Goal: Check status: Check status

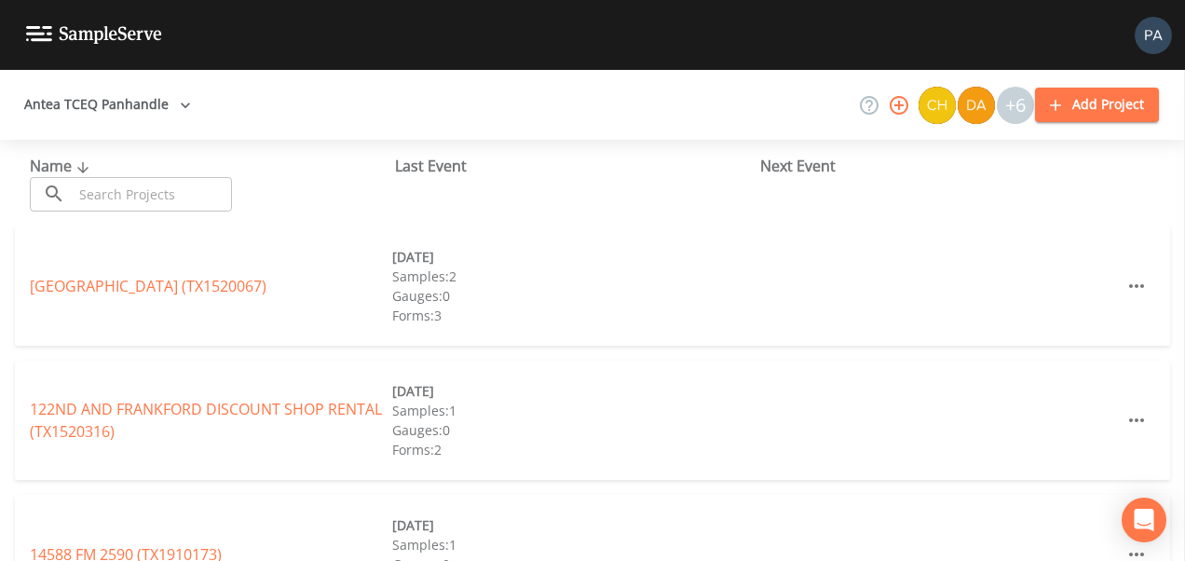
click at [54, 175] on span "Name" at bounding box center [62, 166] width 64 height 20
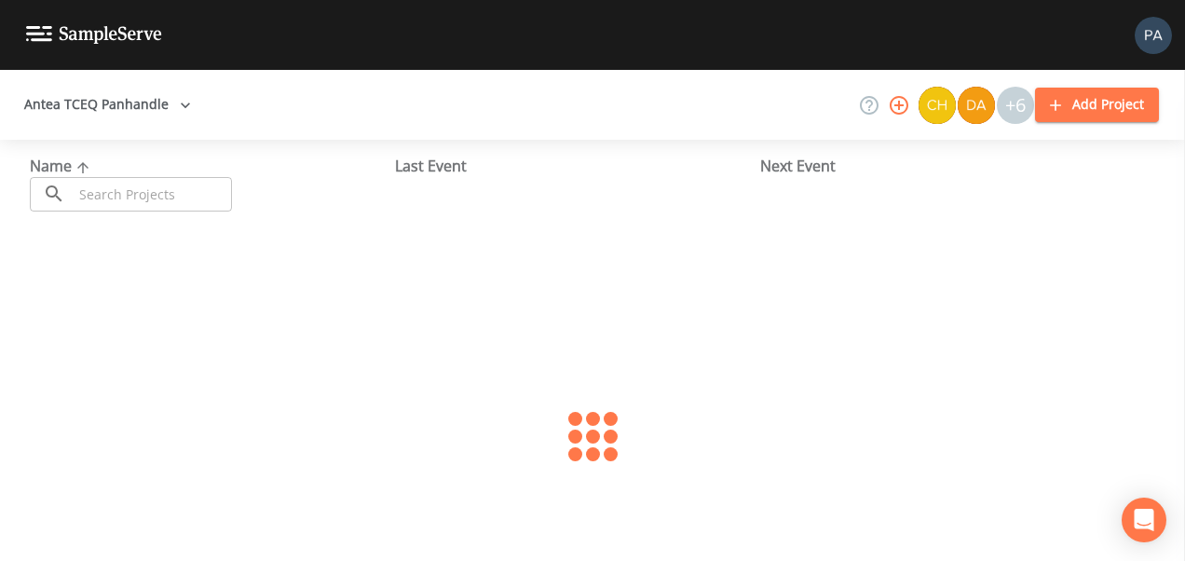
click at [116, 190] on input "text" at bounding box center [152, 194] width 159 height 34
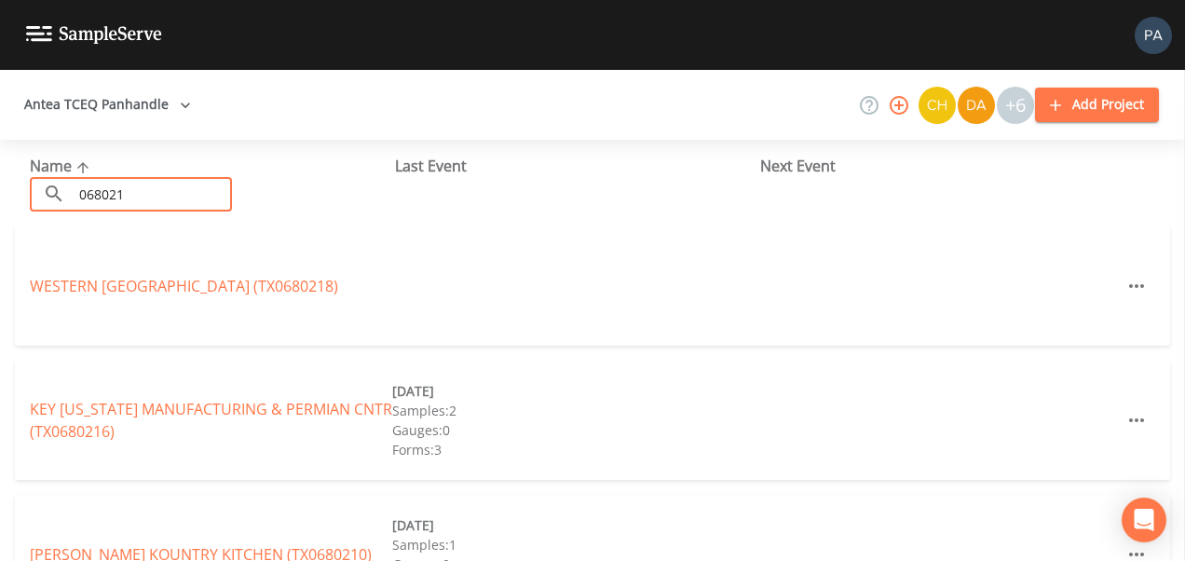
type input "0680216"
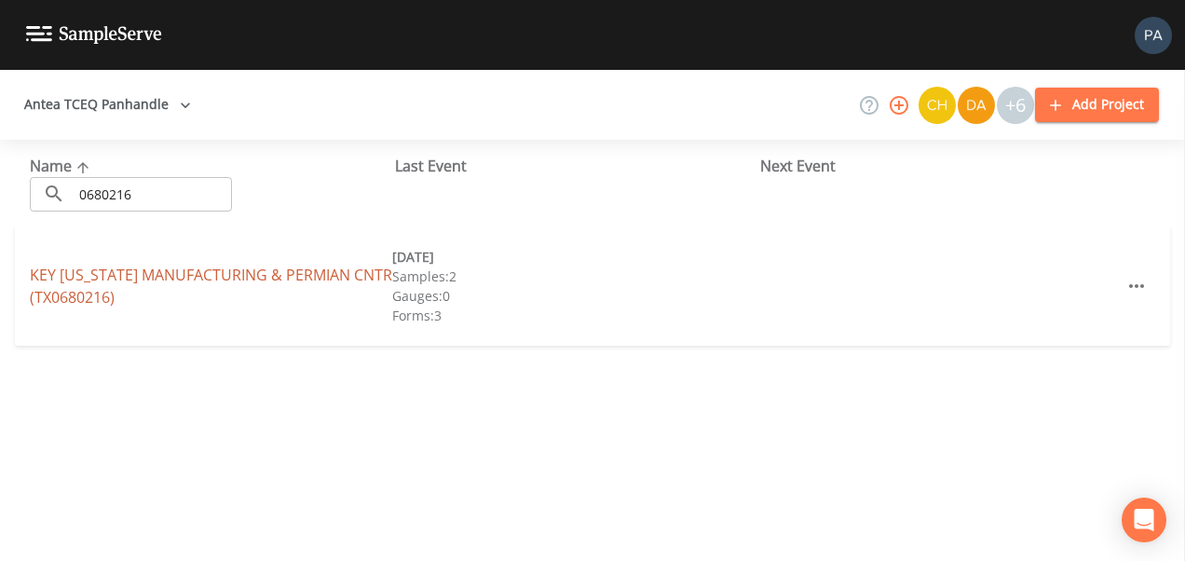
click at [127, 279] on link "KEY [US_STATE] MANUFACTURING & PERMIAN CNTR (TX0680216)" at bounding box center [211, 286] width 362 height 43
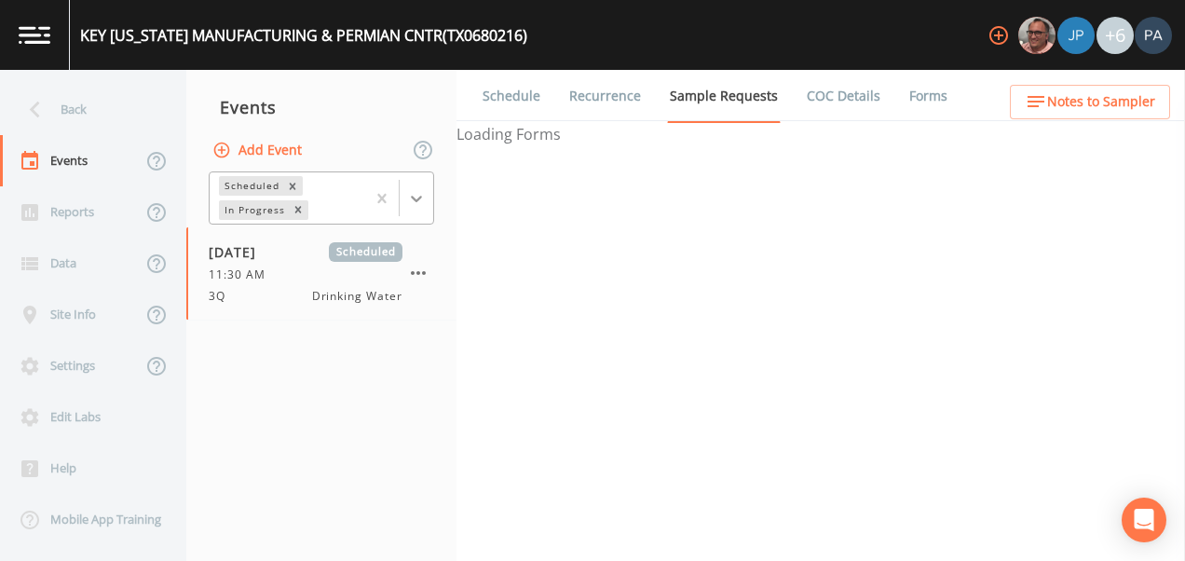
click at [417, 196] on icon at bounding box center [416, 198] width 19 height 19
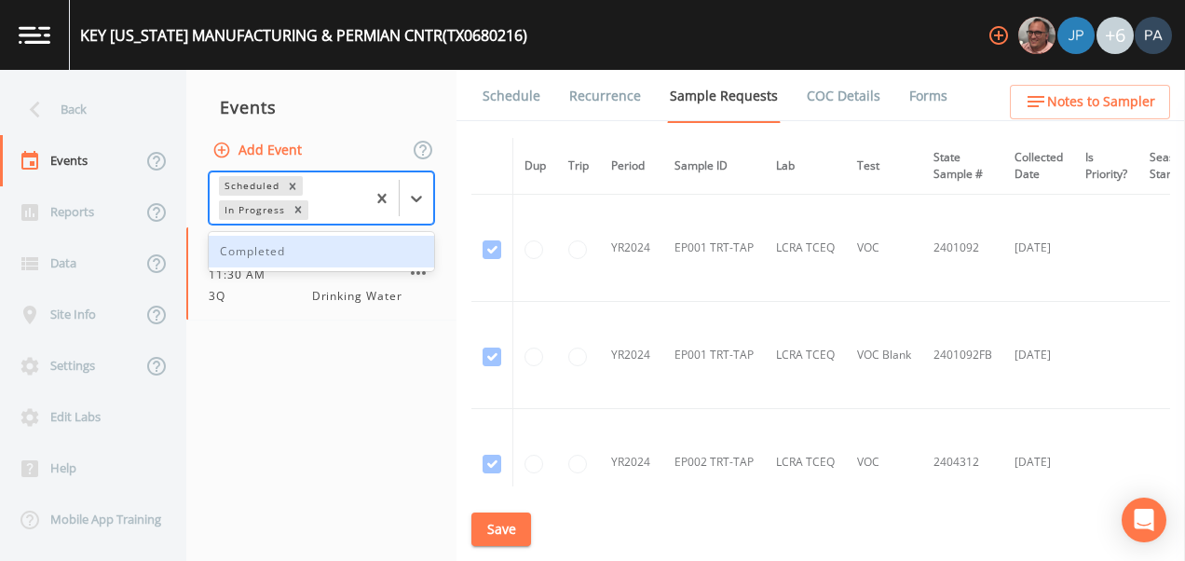
click at [379, 369] on nav "Events Add Event 1 result available. Use Up and Down to choose options, press E…" at bounding box center [321, 315] width 270 height 491
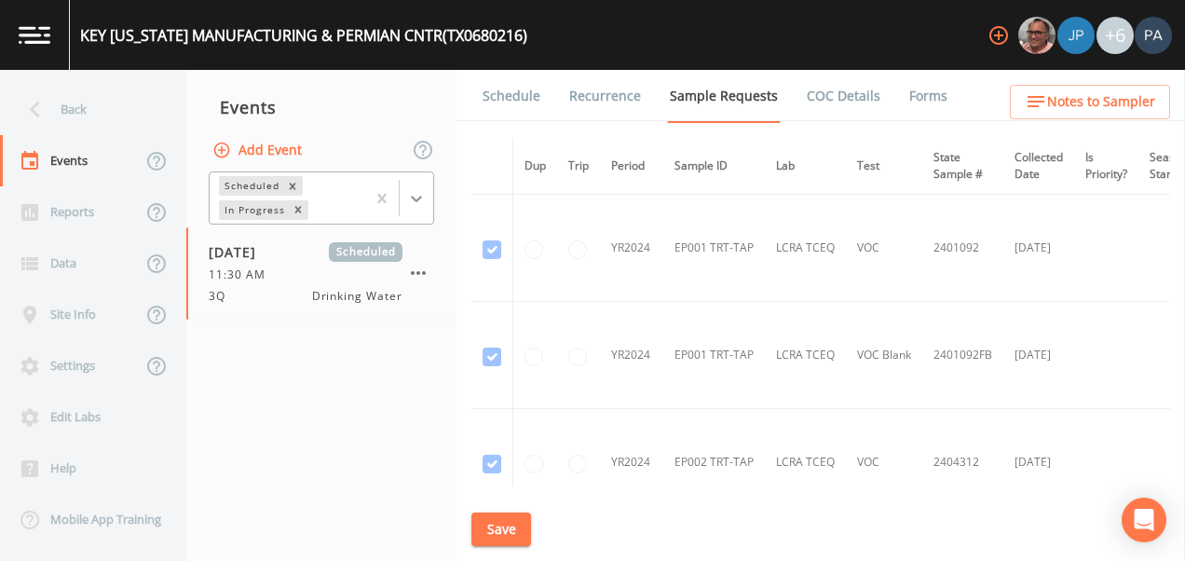
click at [412, 197] on icon at bounding box center [416, 199] width 11 height 7
click at [331, 336] on nav "Events Add Event Scheduled In Progress [DATE] Scheduled 11:30 AM 3Q Drinking Wa…" at bounding box center [321, 315] width 270 height 491
click at [423, 200] on icon at bounding box center [416, 198] width 19 height 19
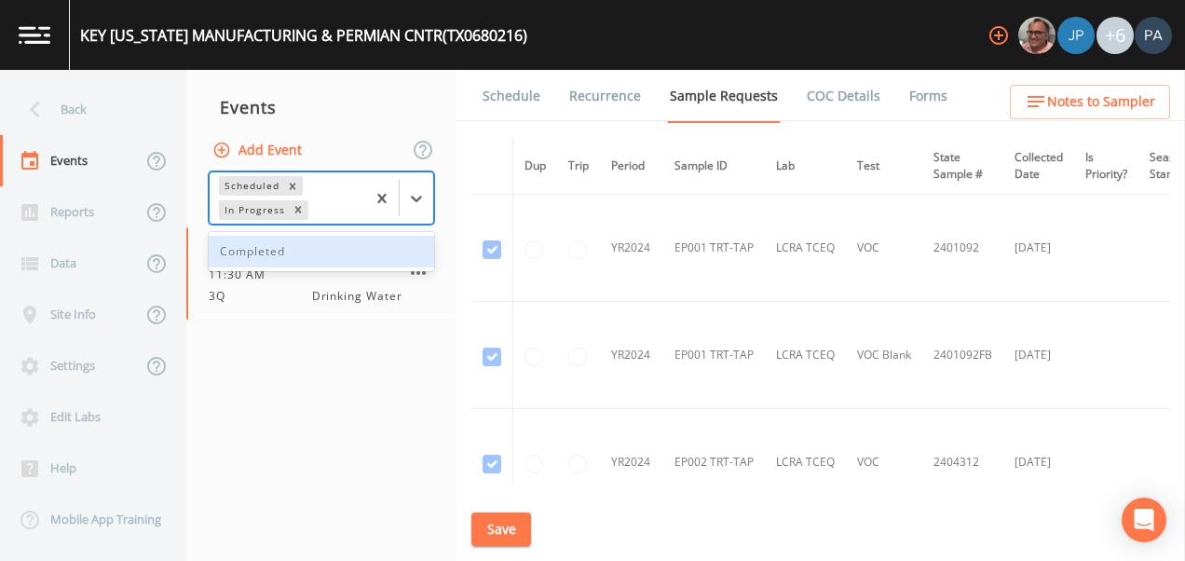
click at [364, 265] on div "Completed" at bounding box center [321, 252] width 225 height 32
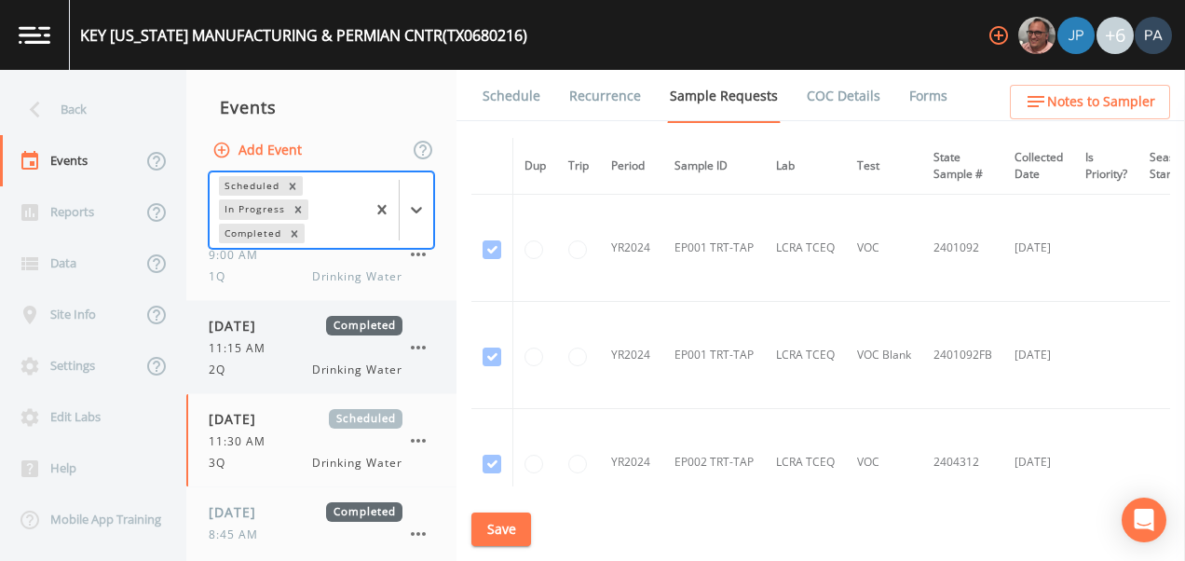
scroll to position [254, 0]
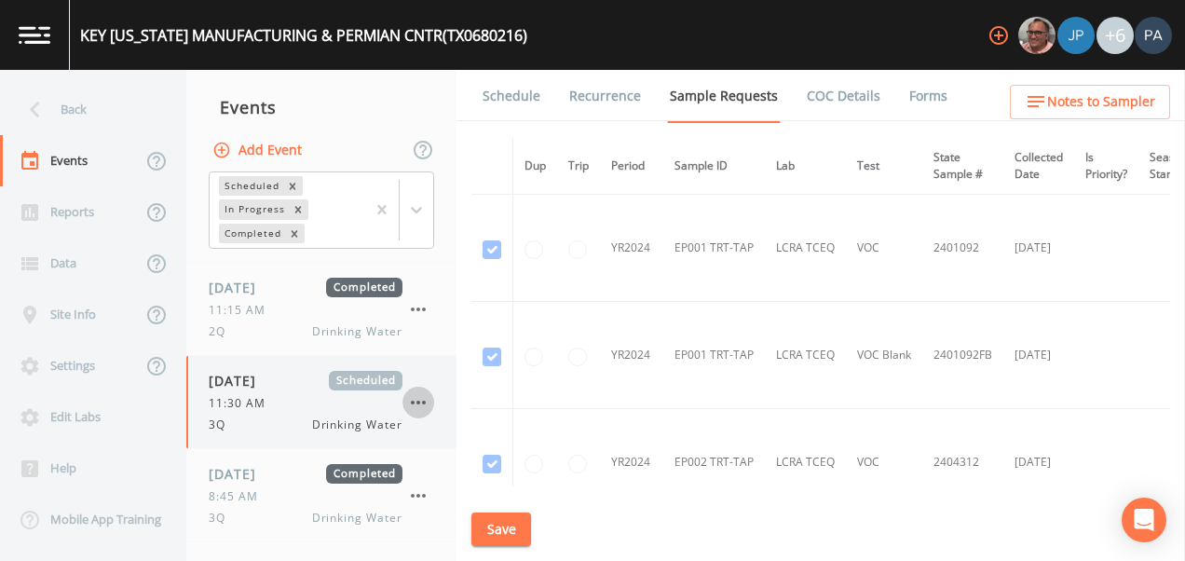
click at [417, 401] on icon "button" at bounding box center [418, 403] width 15 height 4
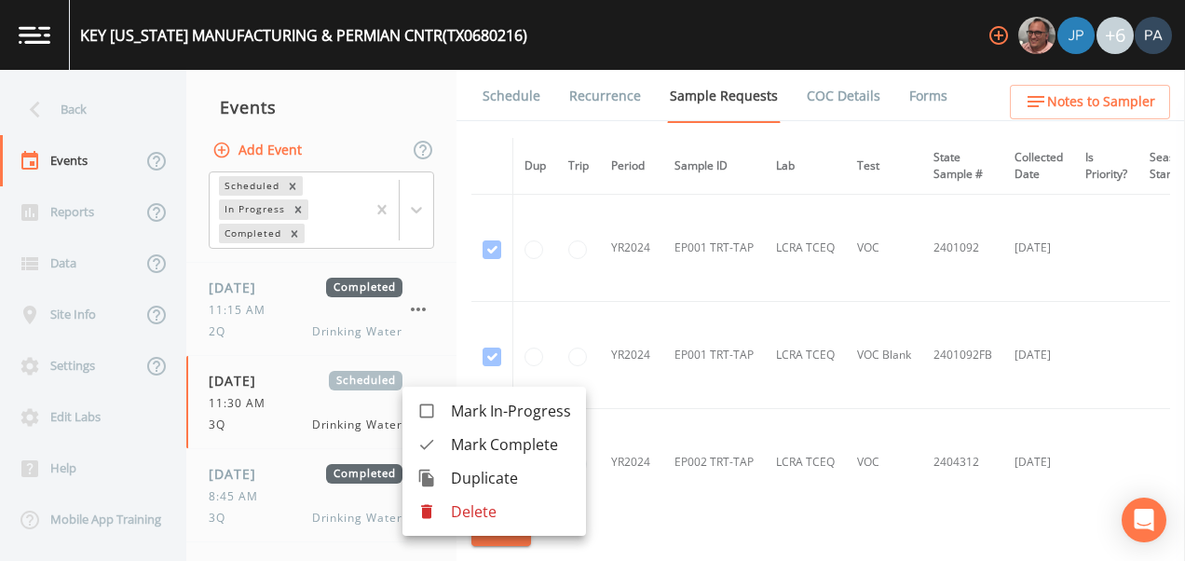
click at [292, 409] on div at bounding box center [592, 280] width 1185 height 561
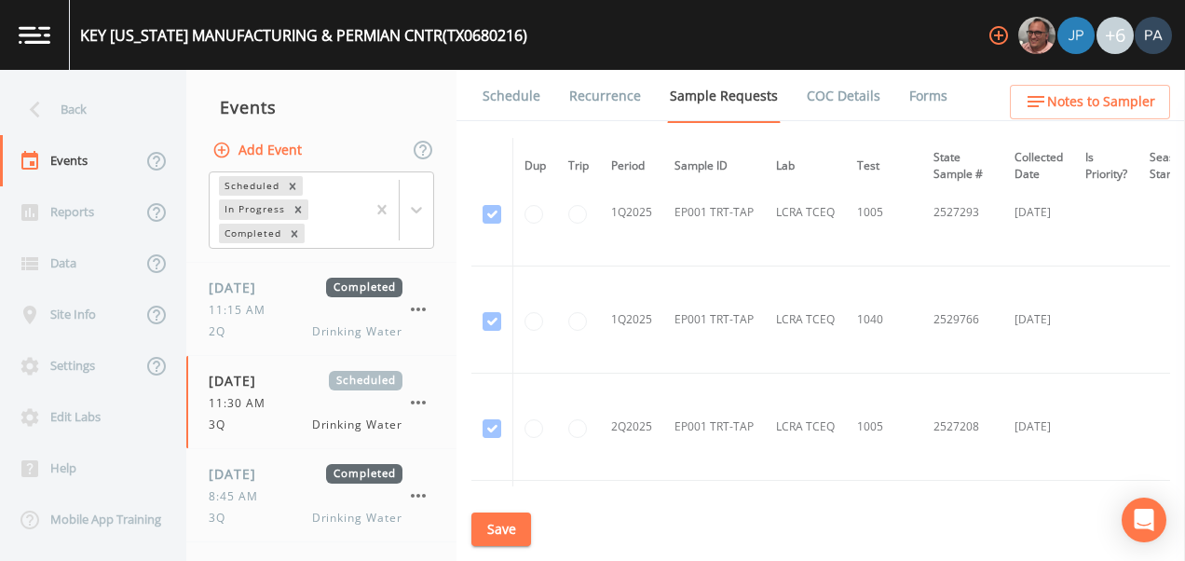
scroll to position [2377, 0]
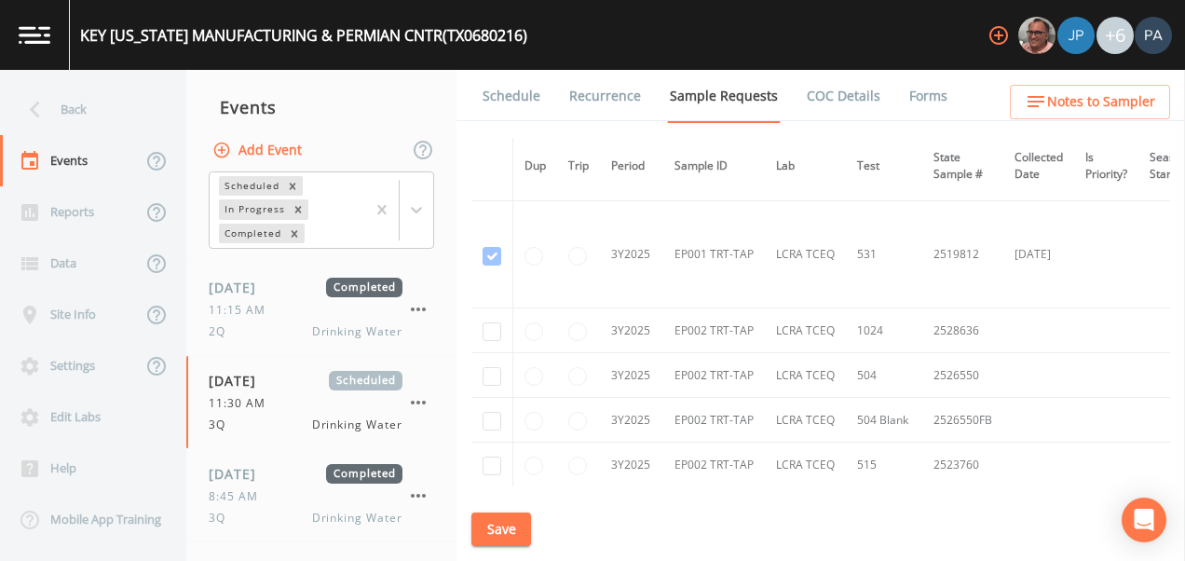
click at [131, 129] on div "Back" at bounding box center [84, 109] width 168 height 51
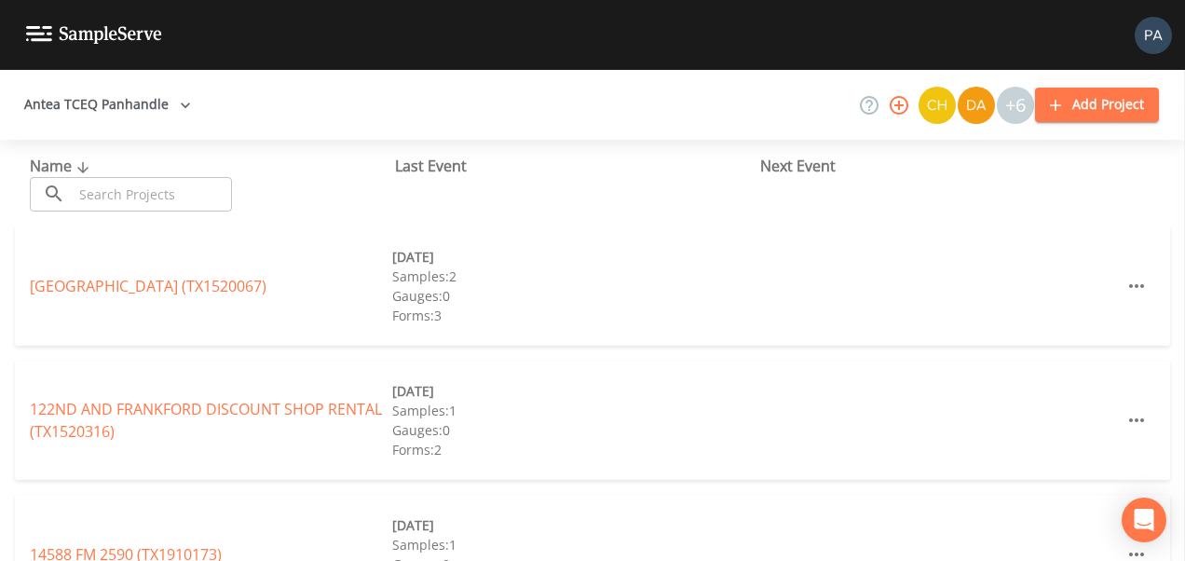
click at [103, 197] on input "text" at bounding box center [152, 194] width 159 height 34
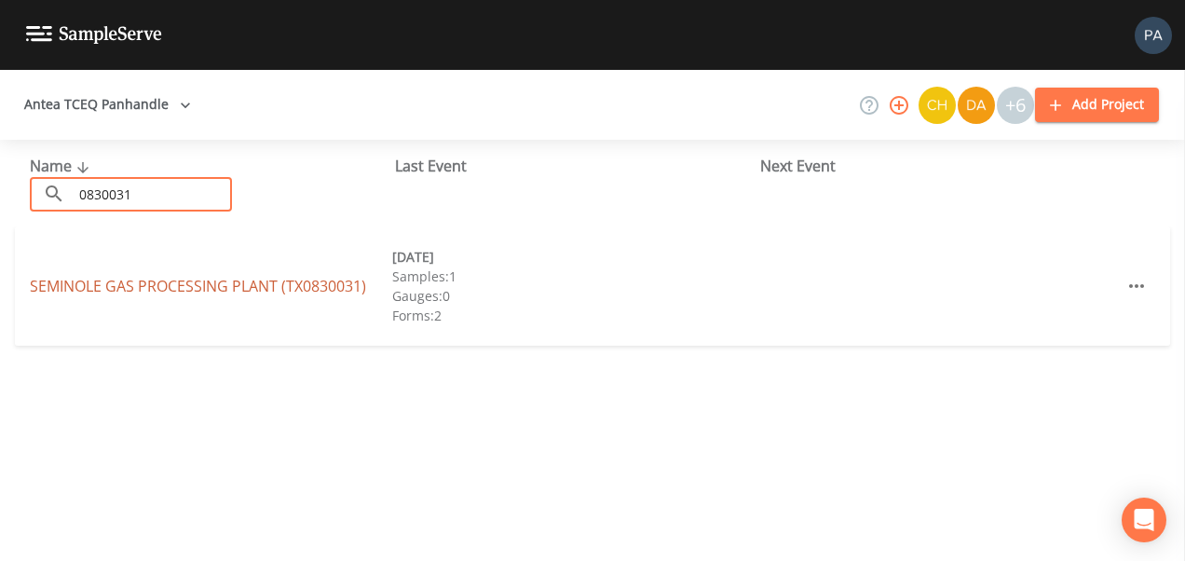
type input "0830031"
click at [179, 287] on link "SEMINOLE GAS PROCESSING PLANT (TX0830031)" at bounding box center [198, 286] width 336 height 20
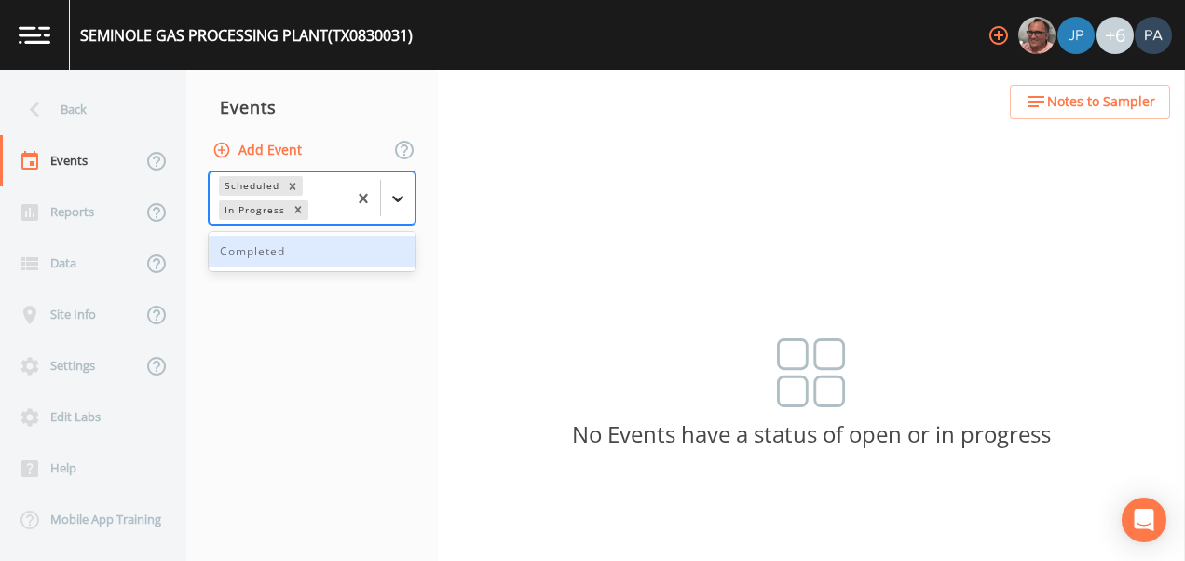
click at [398, 189] on icon at bounding box center [397, 198] width 19 height 19
click at [364, 255] on div "Completed" at bounding box center [312, 252] width 207 height 32
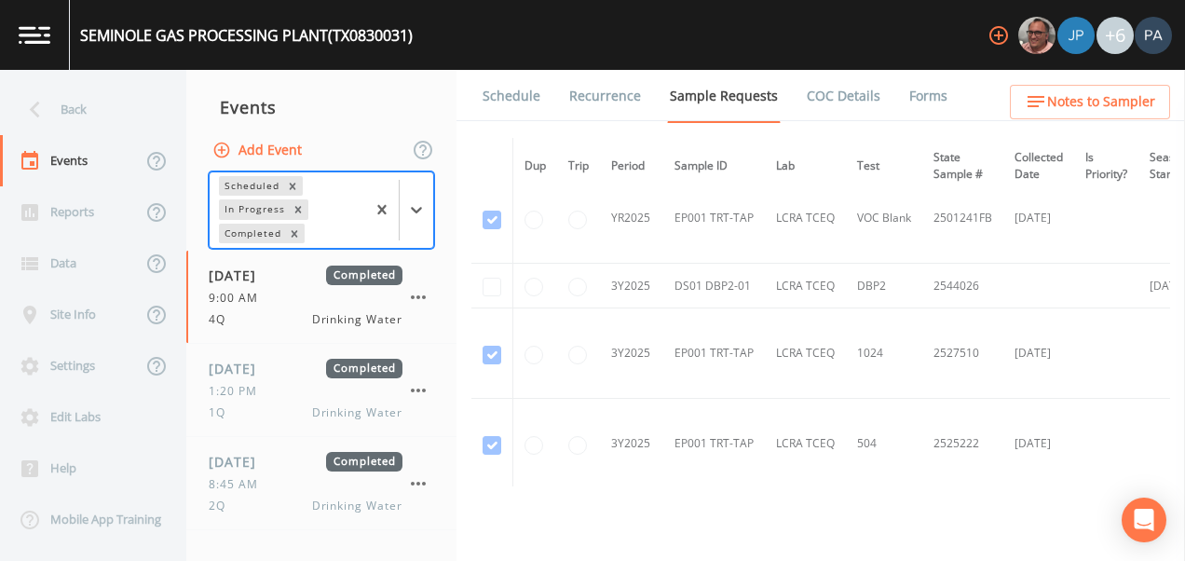
scroll to position [605, 0]
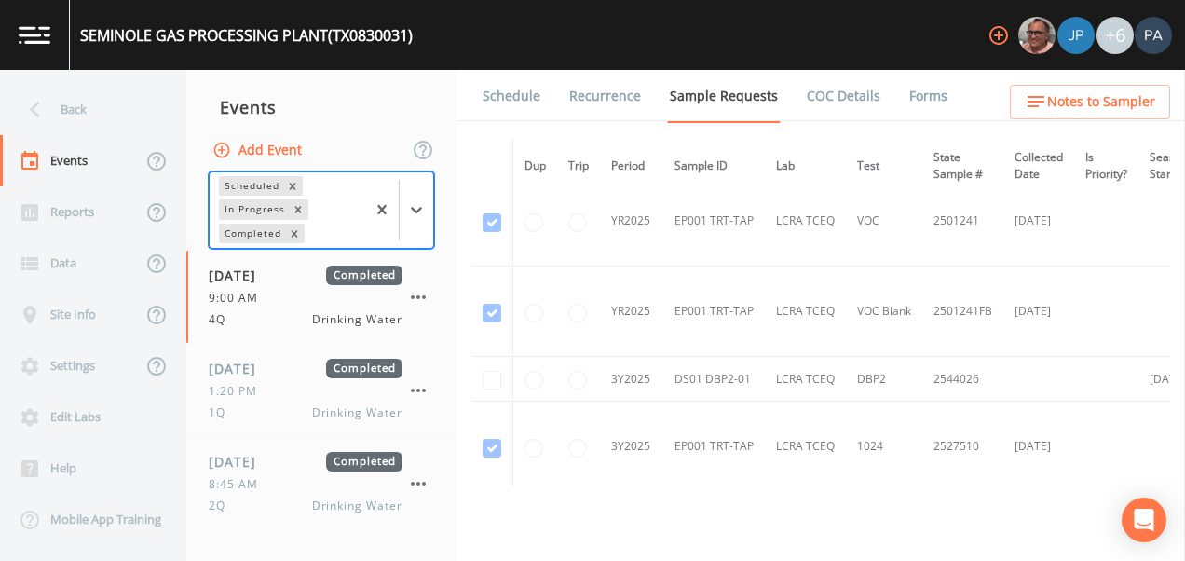
click at [11, 97] on div "Back" at bounding box center [84, 109] width 168 height 51
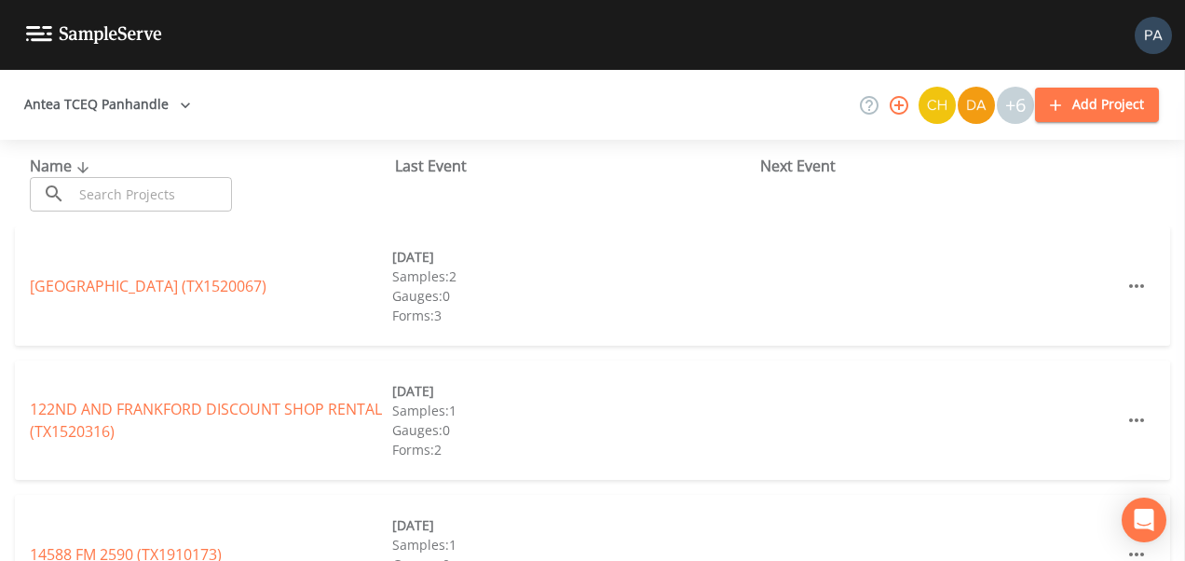
click at [144, 209] on input "text" at bounding box center [152, 194] width 159 height 34
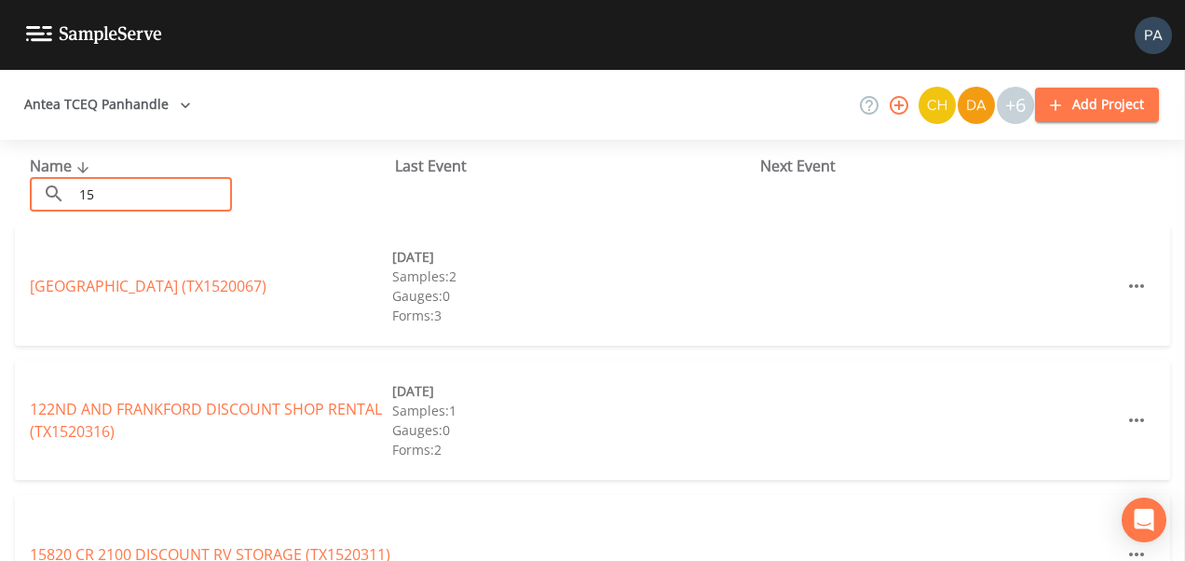
type input "1"
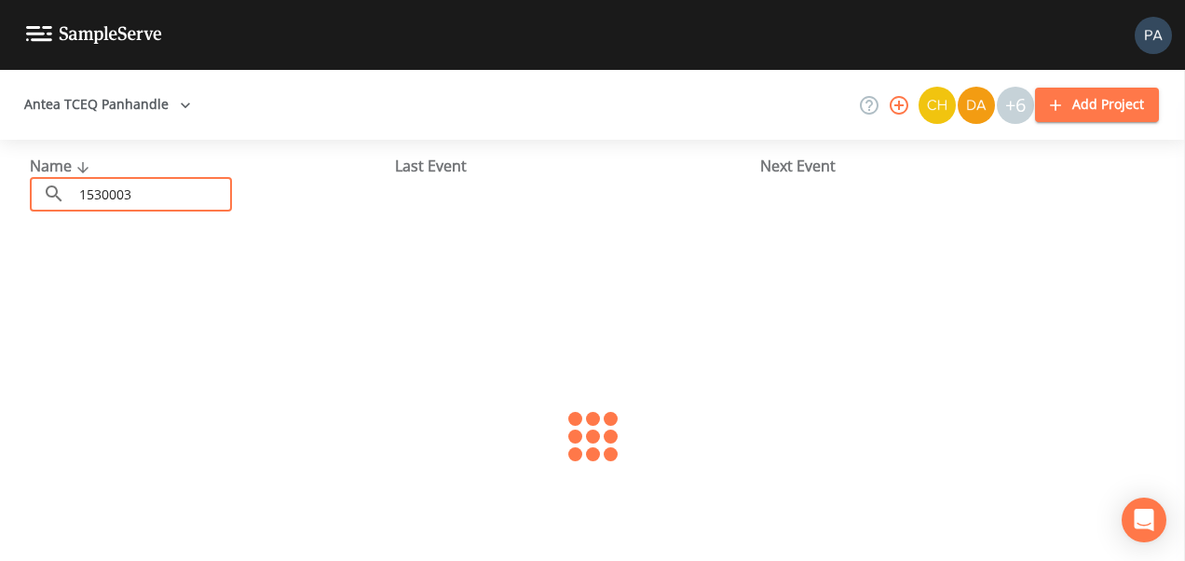
type input "1530003"
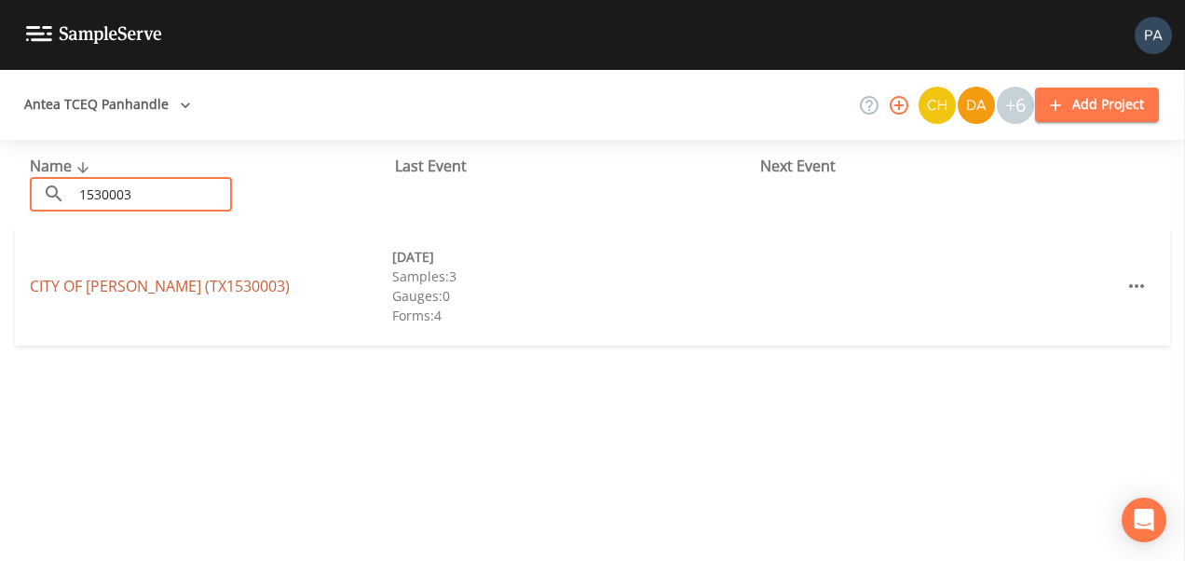
click at [183, 278] on link "CITY OF [GEOGRAPHIC_DATA] (TX1530003)" at bounding box center [160, 286] width 260 height 20
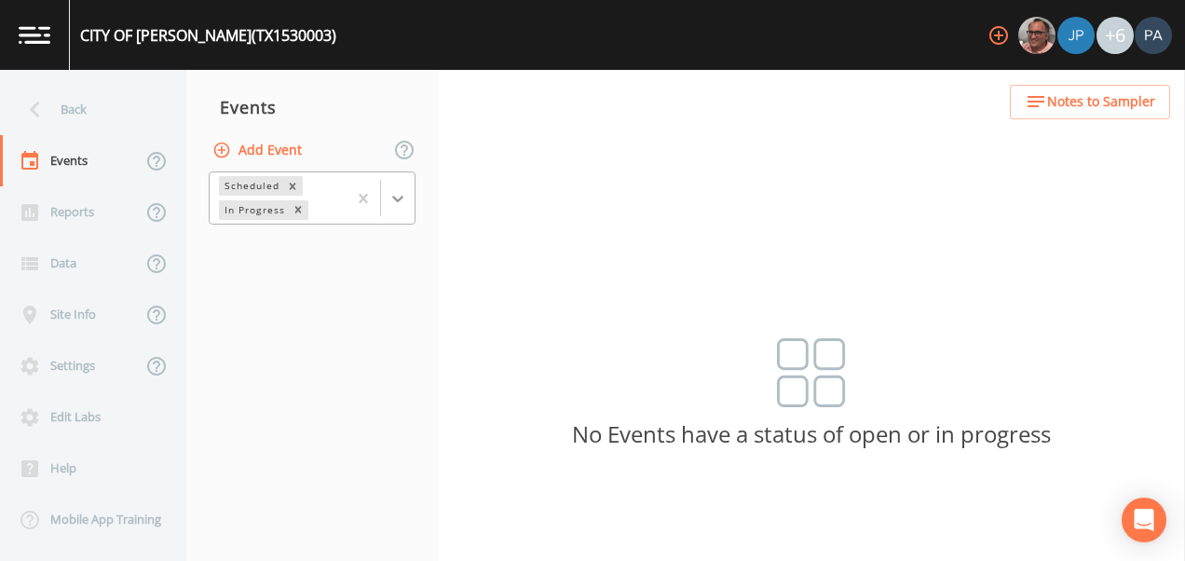
click at [403, 200] on icon at bounding box center [397, 198] width 19 height 19
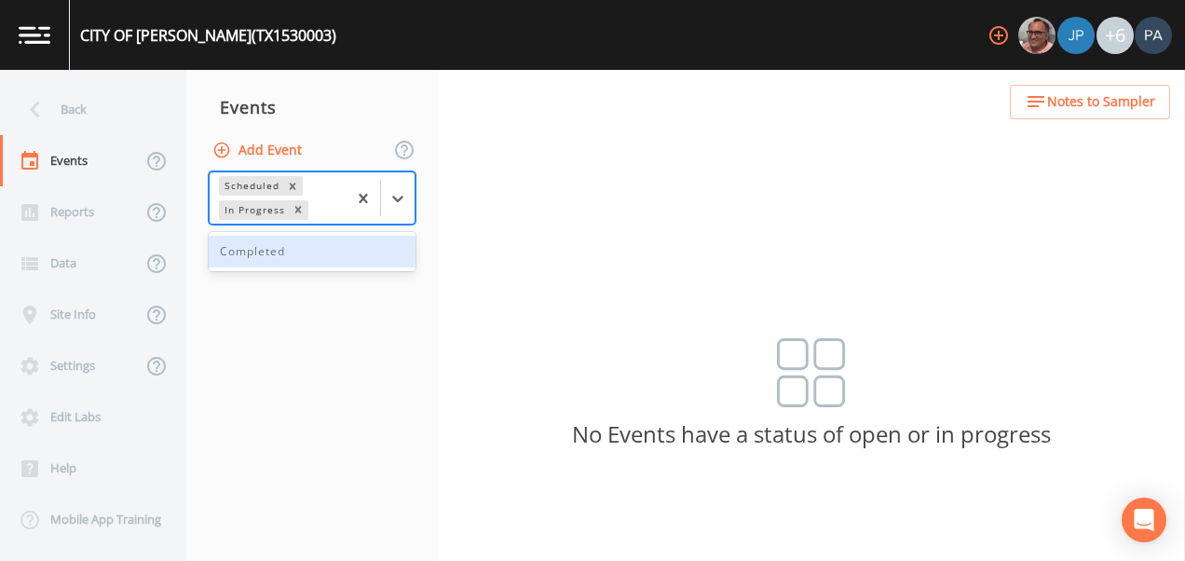
click at [373, 250] on div "Completed" at bounding box center [312, 252] width 207 height 32
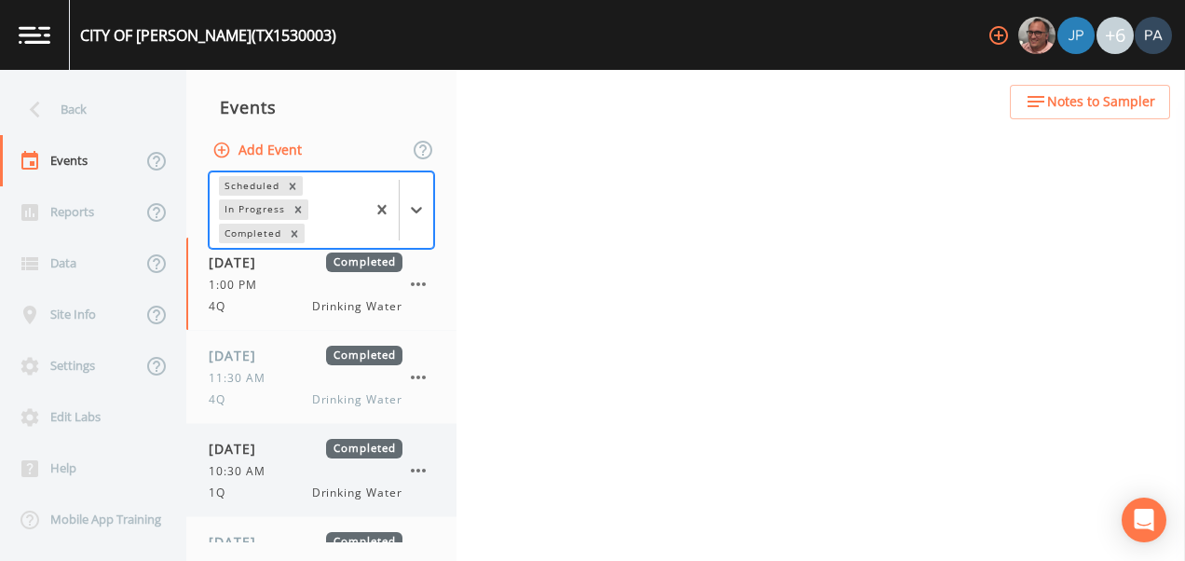
scroll to position [161, 0]
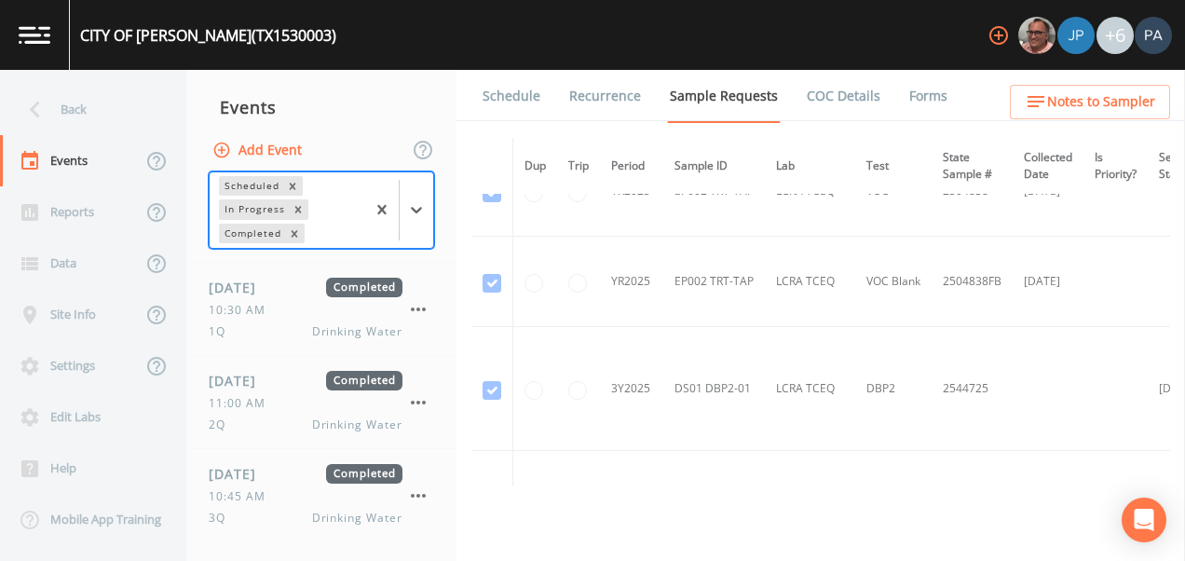
scroll to position [3212, 0]
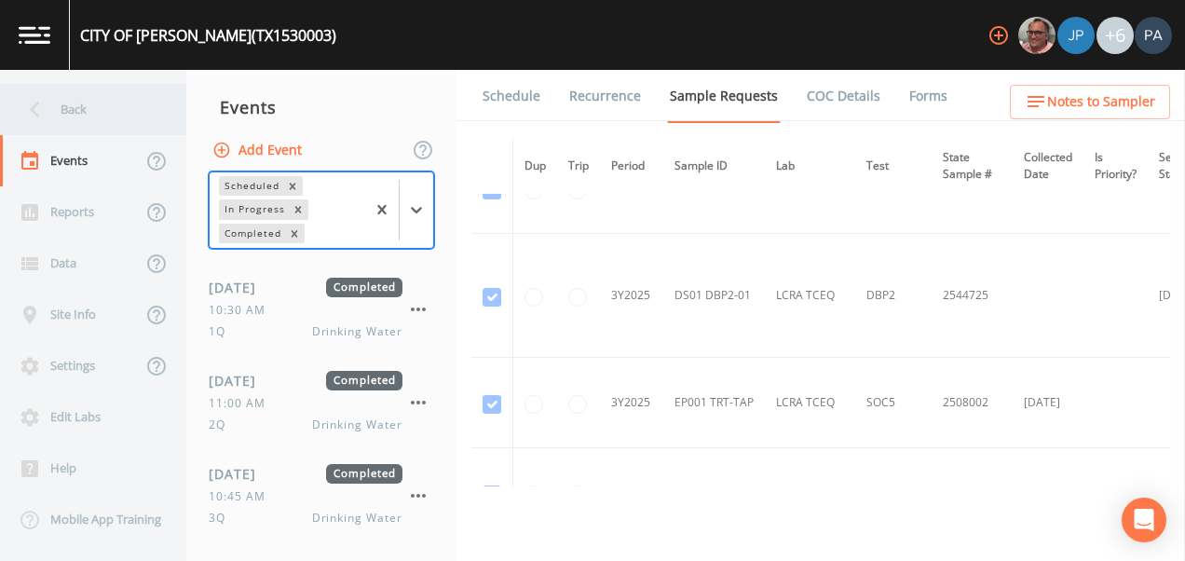
click at [102, 109] on div "Back" at bounding box center [84, 109] width 168 height 51
